Goal: Find contact information: Find contact information

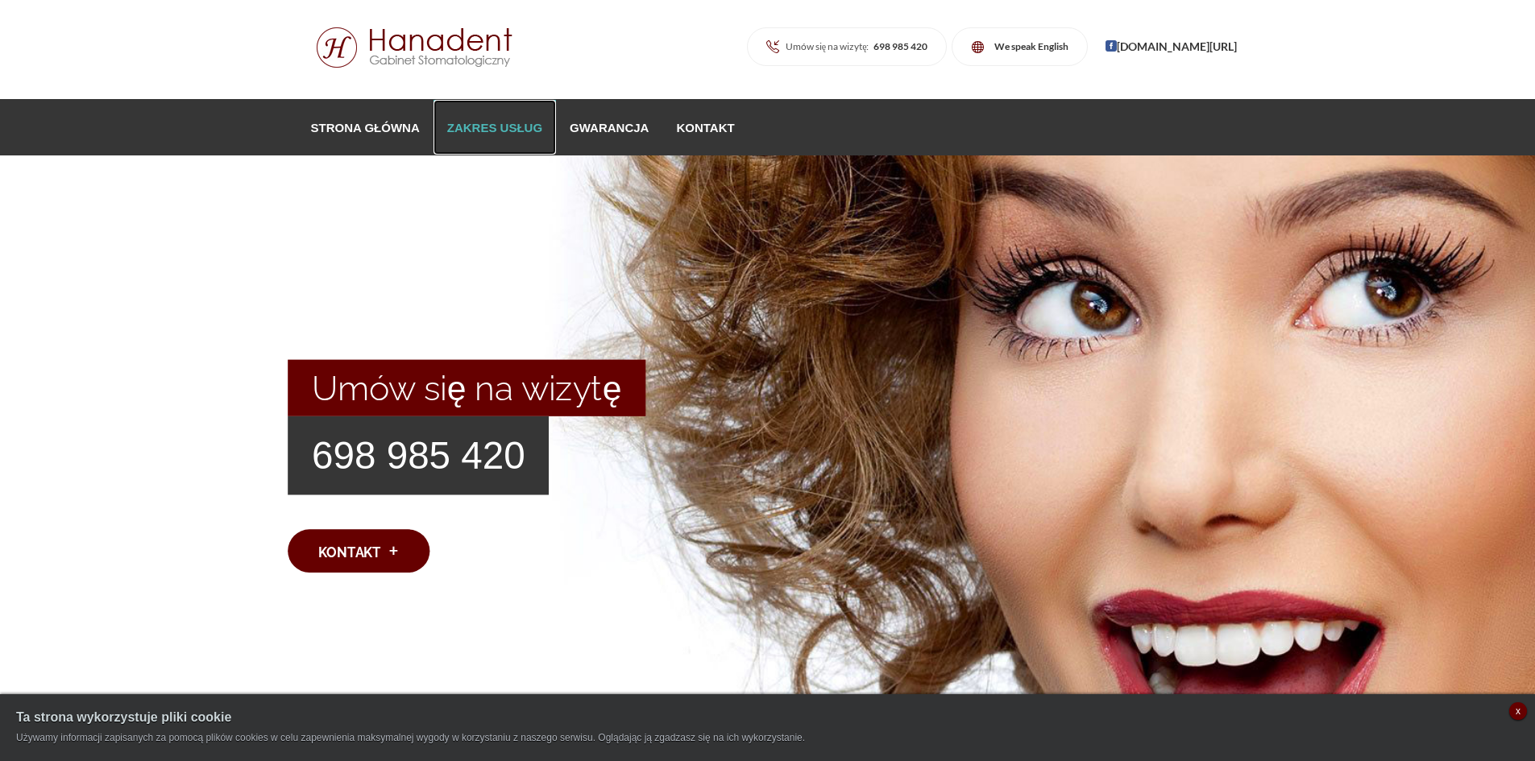
click at [489, 131] on link "Zakres usług" at bounding box center [494, 127] width 122 height 55
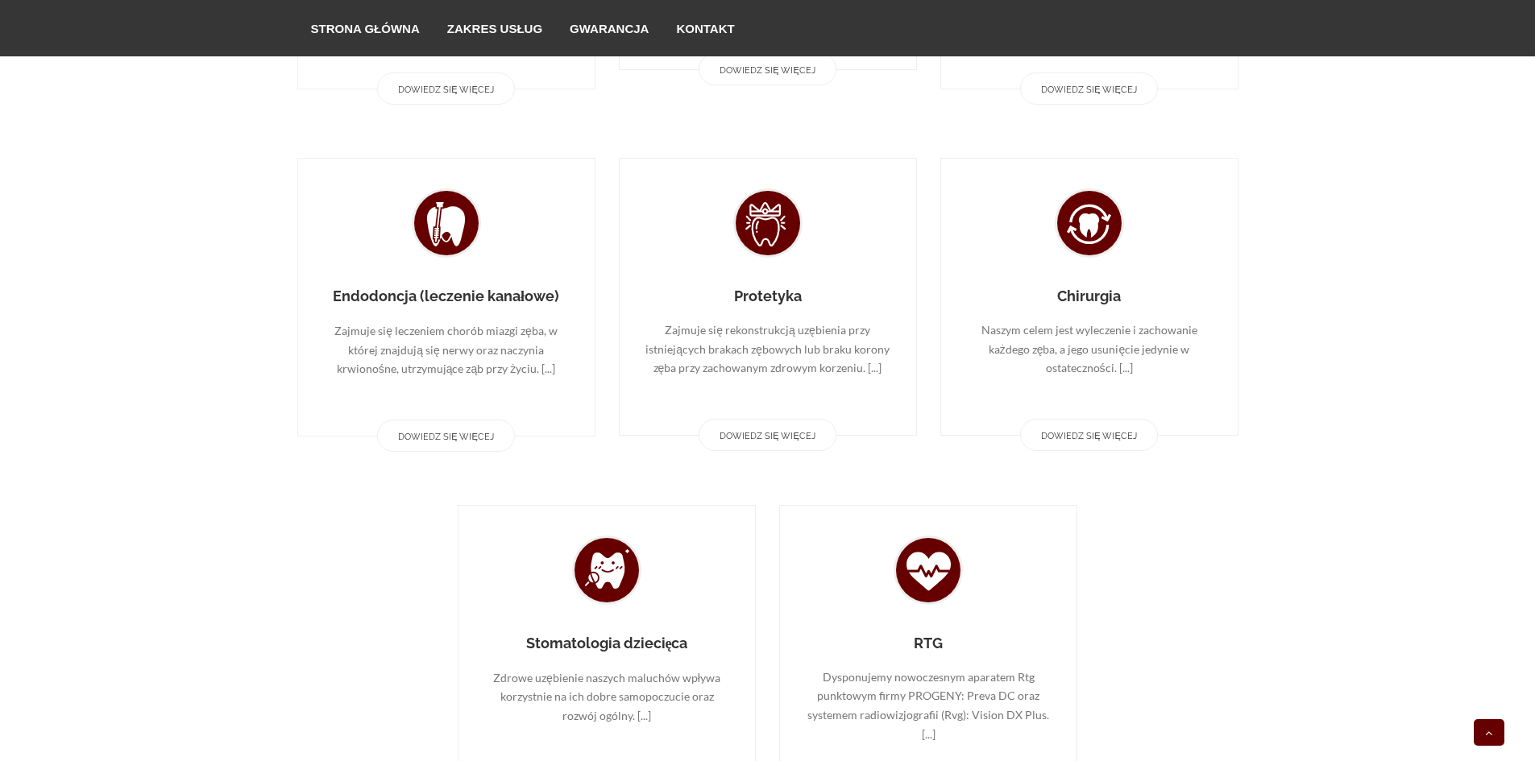
scroll to position [1450, 0]
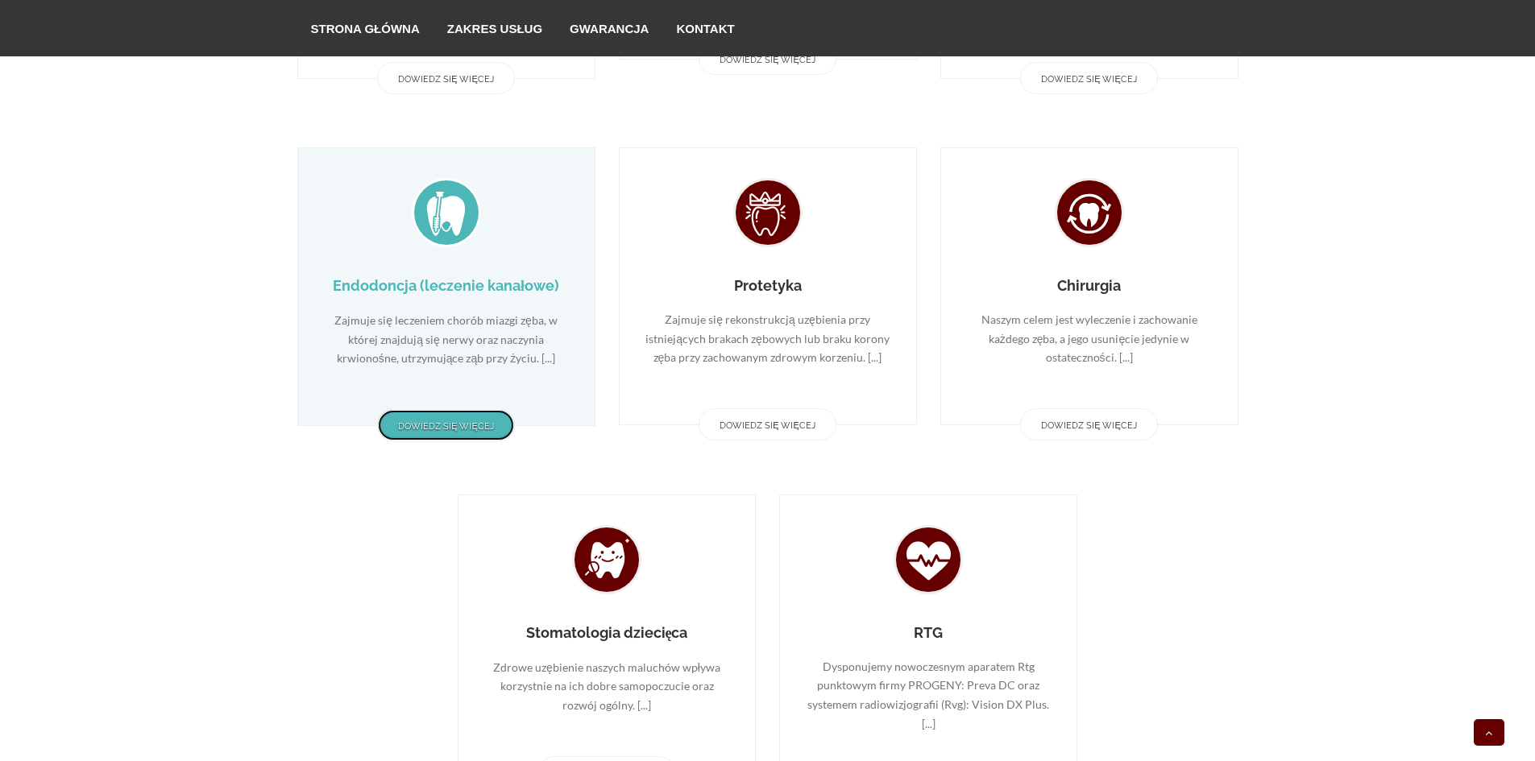
click at [423, 427] on link "Dowiedz się więcej" at bounding box center [446, 425] width 138 height 32
click at [433, 418] on link "Dowiedz się więcej" at bounding box center [446, 425] width 138 height 32
click at [466, 279] on h3 "Endodoncja (leczenie kanałowe)" at bounding box center [446, 286] width 248 height 18
click at [443, 417] on link "Dowiedz się więcej" at bounding box center [446, 425] width 138 height 32
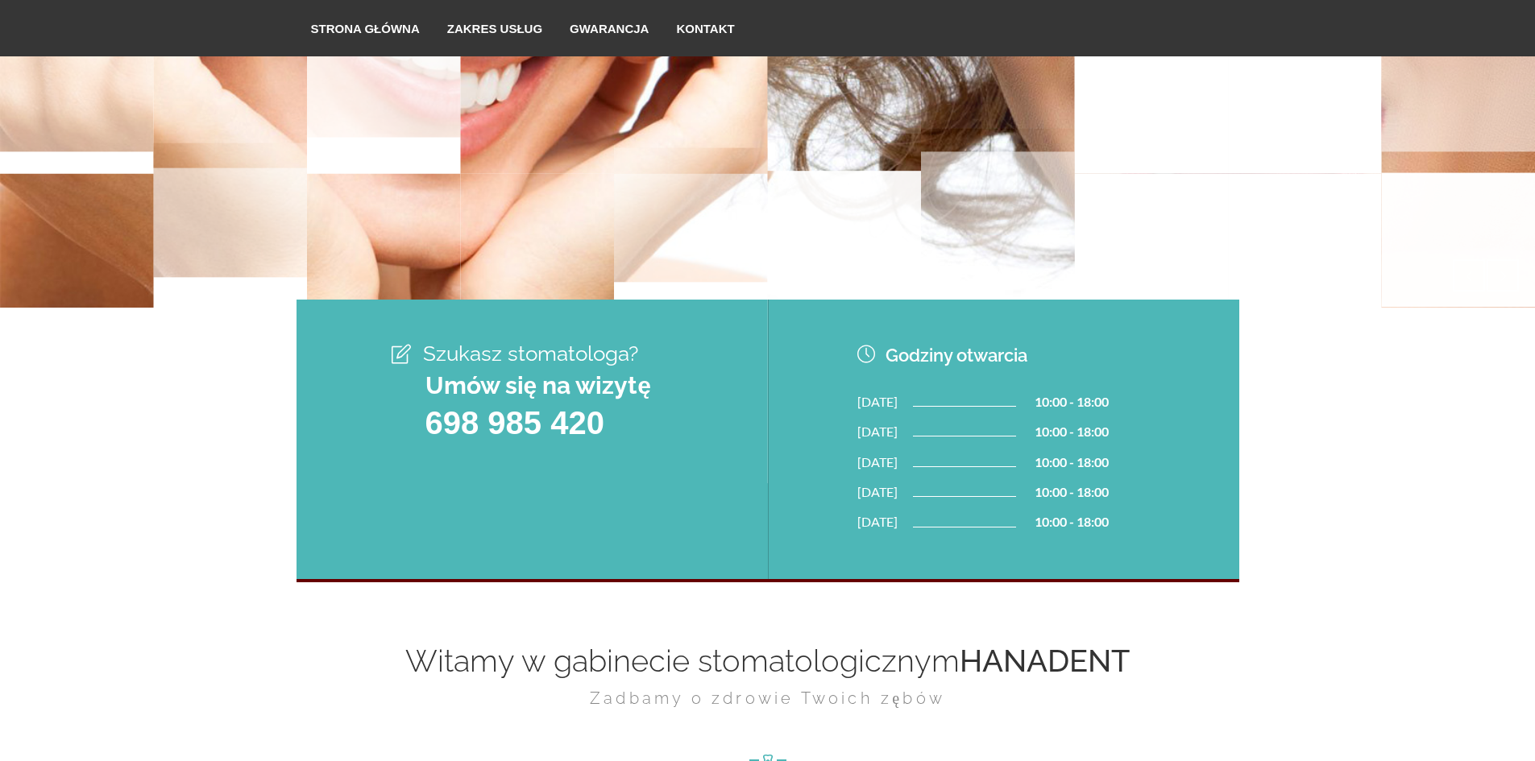
scroll to position [242, 0]
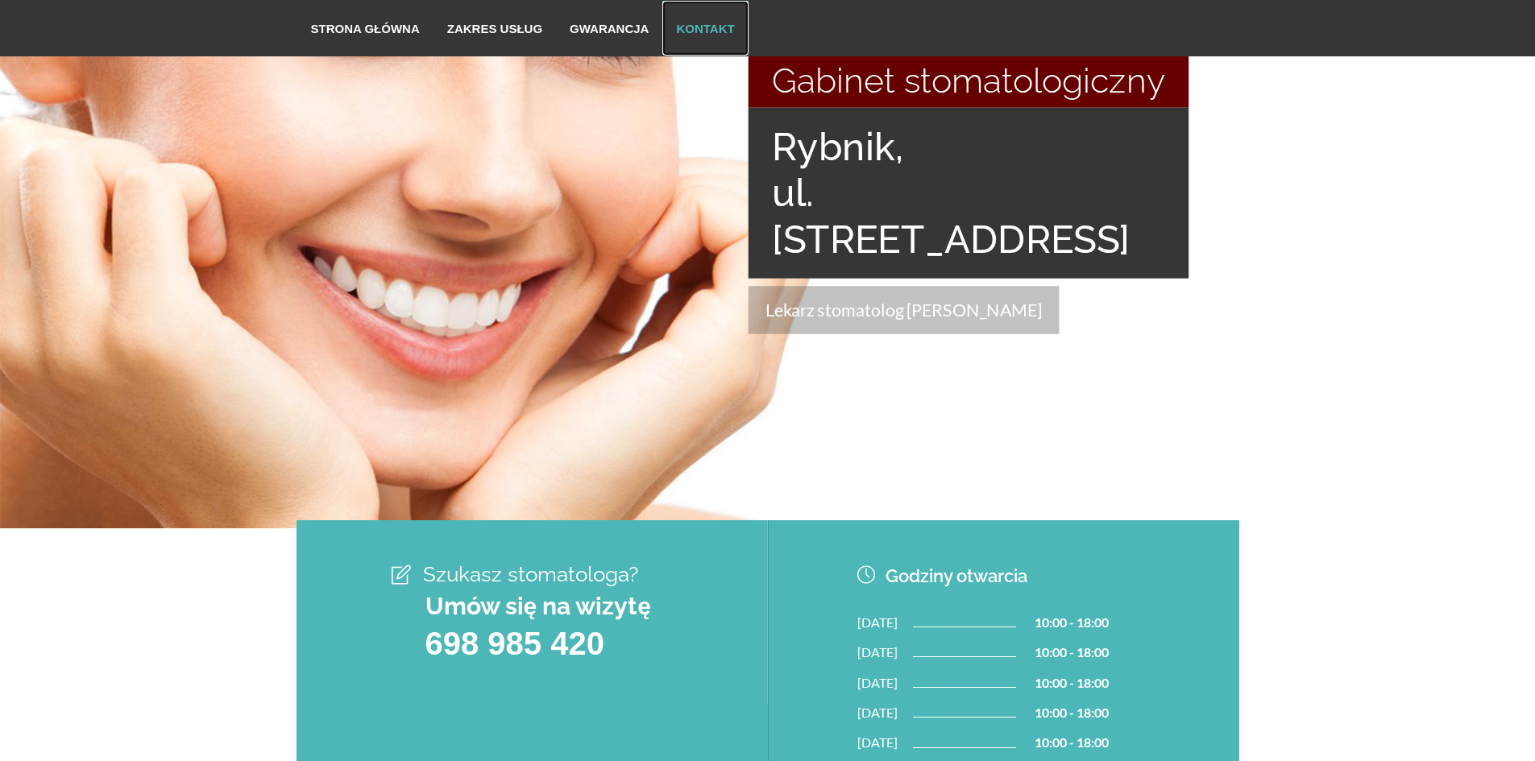
click at [691, 24] on link "Kontakt" at bounding box center [704, 28] width 85 height 55
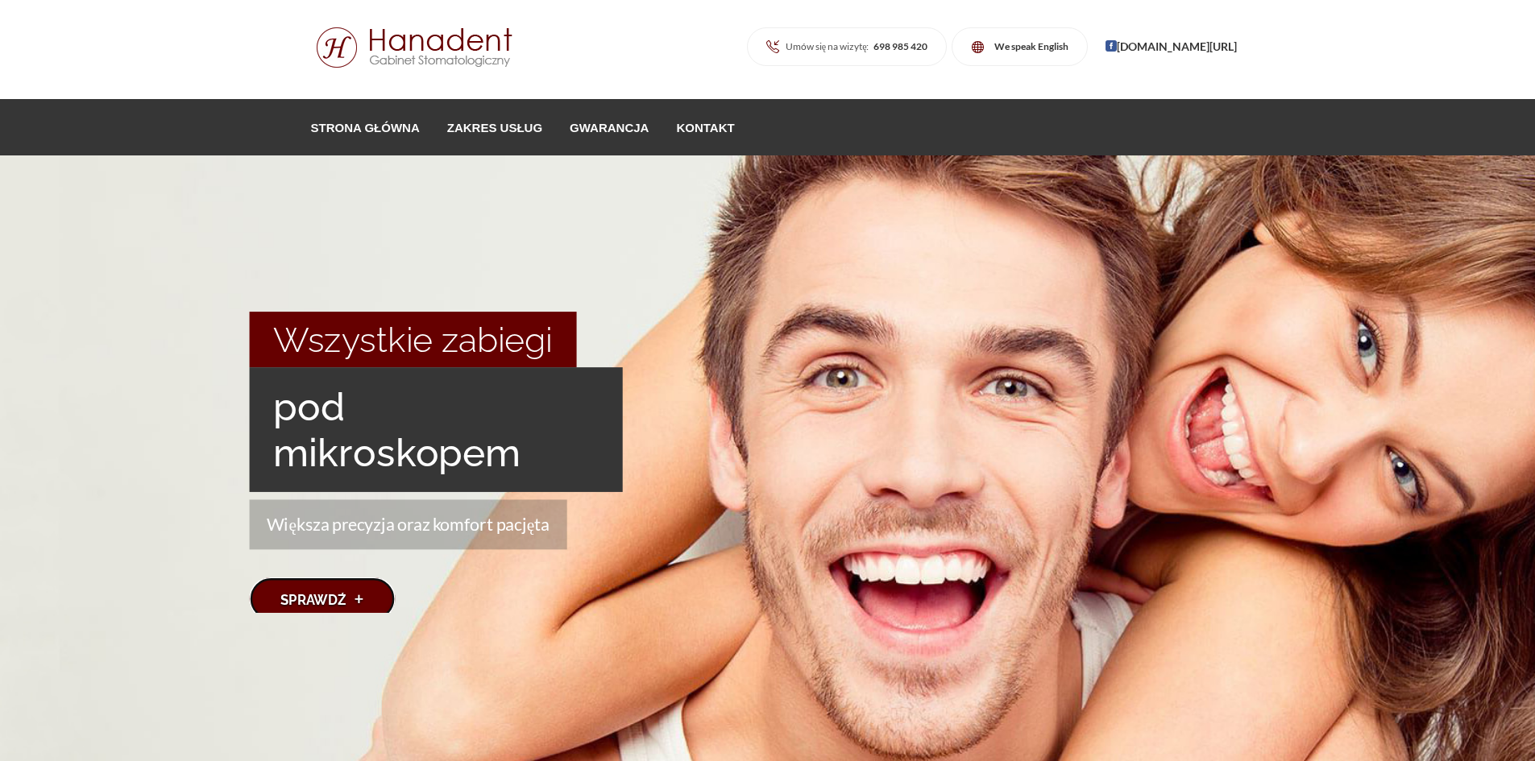
click at [313, 600] on link "Sprawdź +" at bounding box center [323, 599] width 146 height 44
